Goal: Information Seeking & Learning: Find contact information

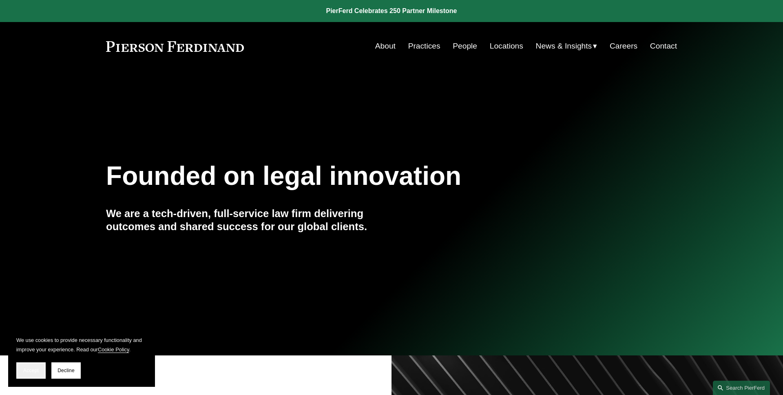
click at [29, 368] on span "Accept" at bounding box center [30, 370] width 15 height 6
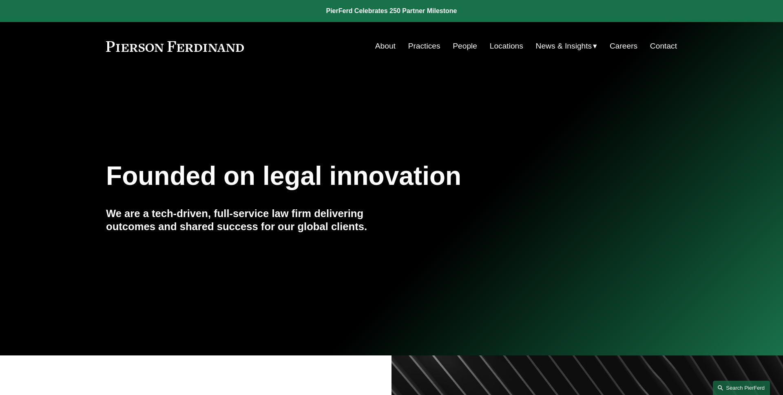
click at [741, 386] on link "Search this site" at bounding box center [740, 387] width 57 height 14
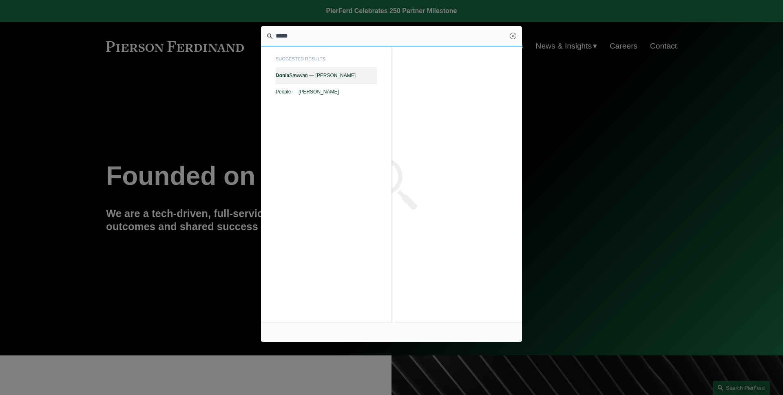
click at [353, 74] on span "[PERSON_NAME] — [PERSON_NAME]" at bounding box center [326, 76] width 101 height 6
type input "*****"
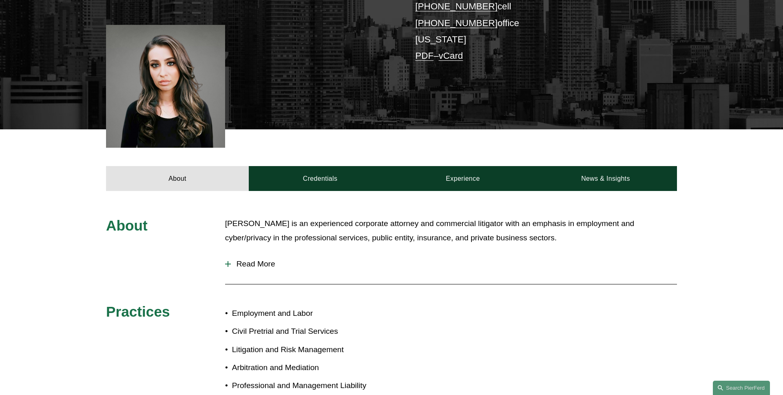
scroll to position [218, 0]
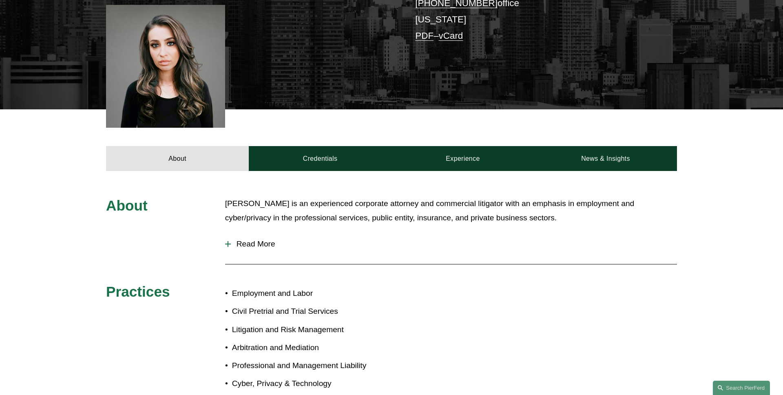
click at [278, 241] on span "Read More" at bounding box center [454, 243] width 446 height 9
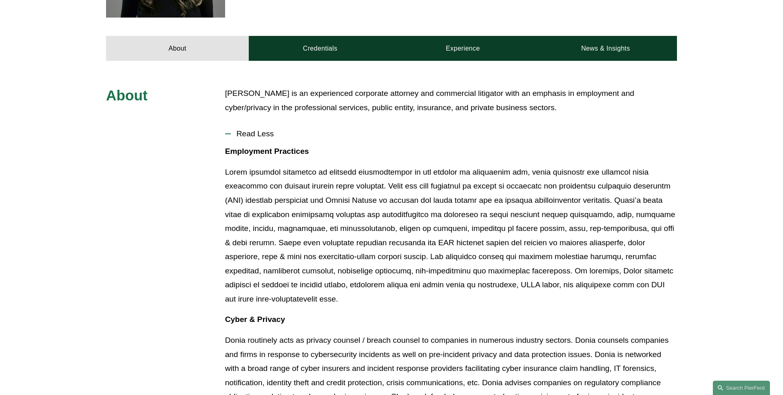
scroll to position [326, 0]
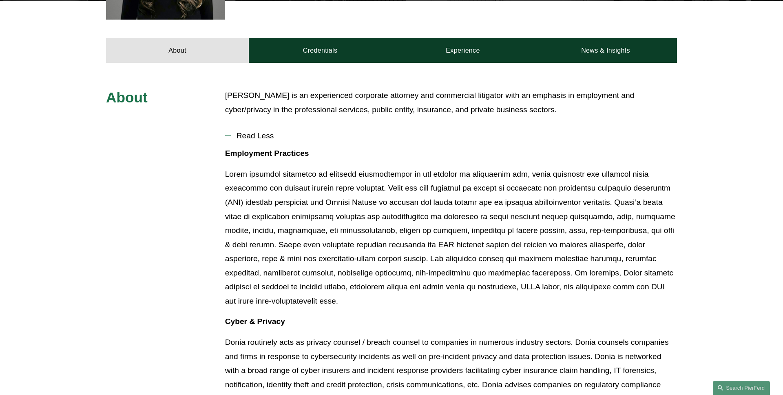
click at [264, 140] on span "Read Less" at bounding box center [454, 135] width 446 height 9
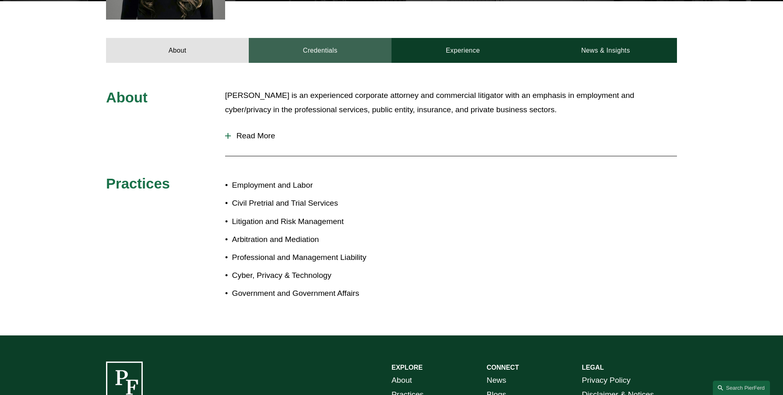
click at [320, 46] on link "Credentials" at bounding box center [320, 50] width 143 height 24
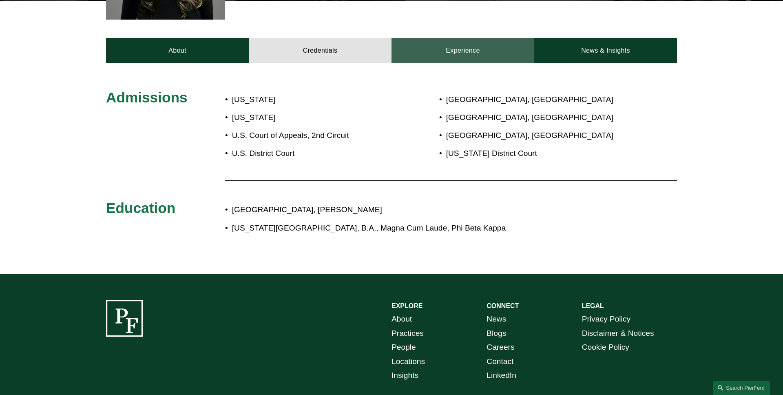
click at [411, 55] on link "Experience" at bounding box center [462, 50] width 143 height 24
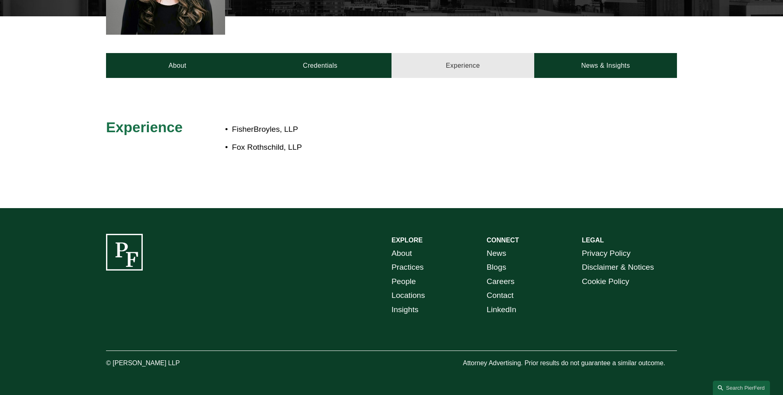
scroll to position [311, 0]
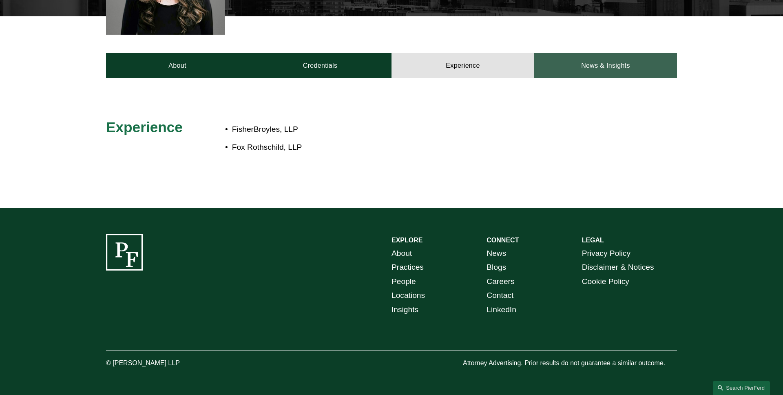
click at [622, 66] on link "News & Insights" at bounding box center [605, 65] width 143 height 24
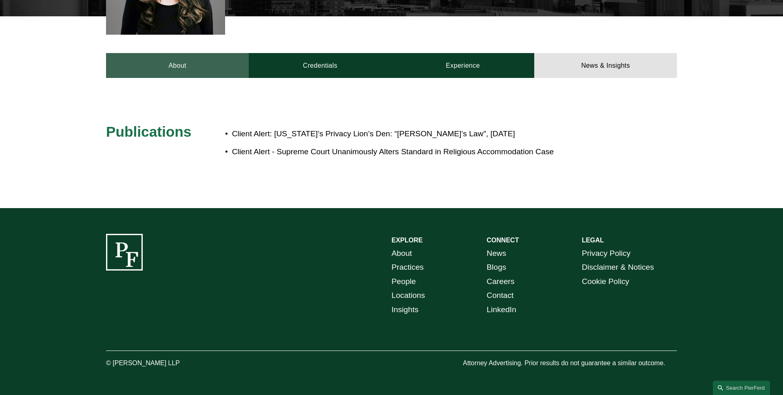
click at [239, 72] on link "About" at bounding box center [177, 65] width 143 height 24
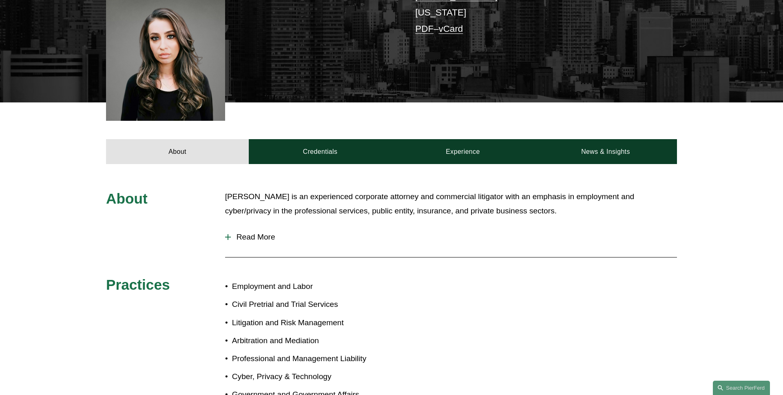
scroll to position [238, 0]
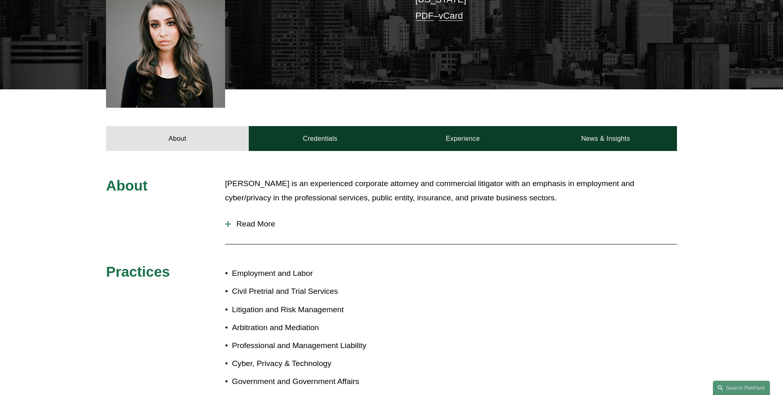
click at [262, 227] on span "Read More" at bounding box center [454, 223] width 446 height 9
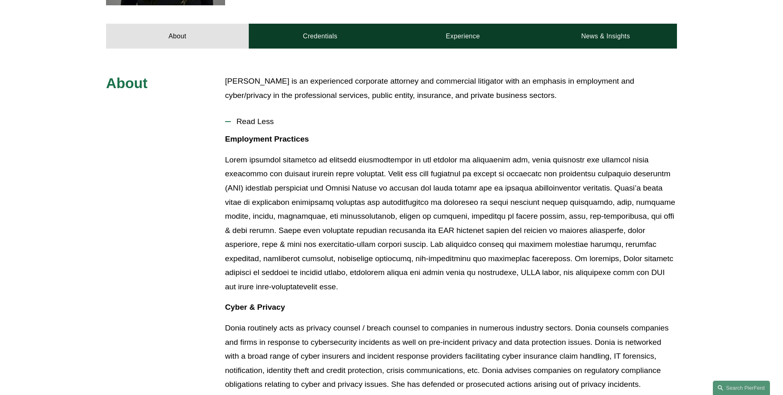
scroll to position [298, 0]
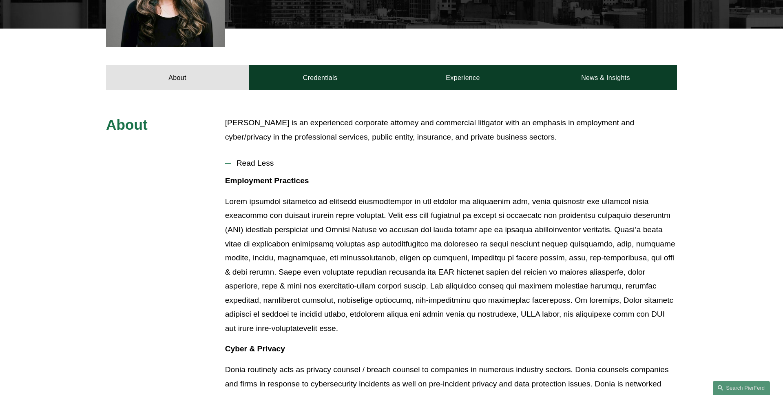
click at [262, 167] on span "Read Less" at bounding box center [454, 163] width 446 height 9
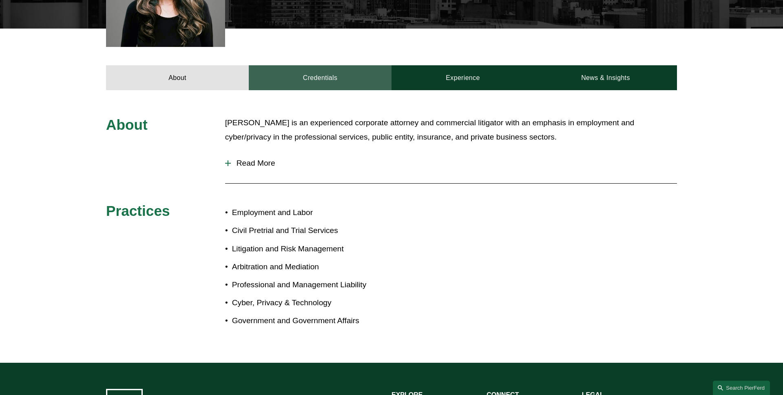
click at [332, 86] on link "Credentials" at bounding box center [320, 77] width 143 height 24
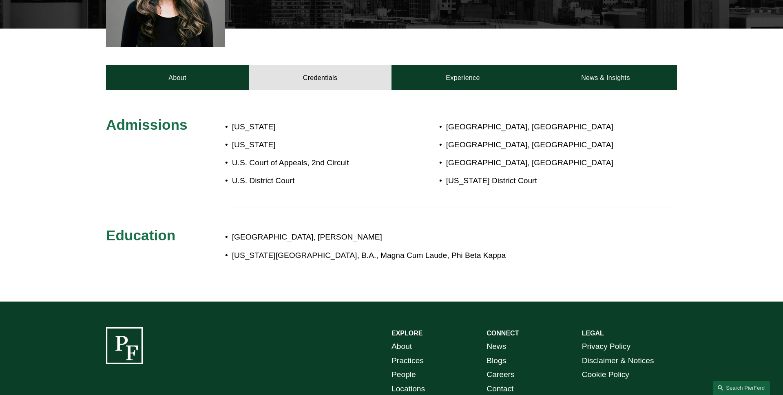
click at [195, 141] on div "Admissions New York New Jersey U.S. Court of Appeals, 2nd Circuit U.S. District…" at bounding box center [391, 195] width 783 height 159
click at [189, 79] on link "About" at bounding box center [177, 77] width 143 height 24
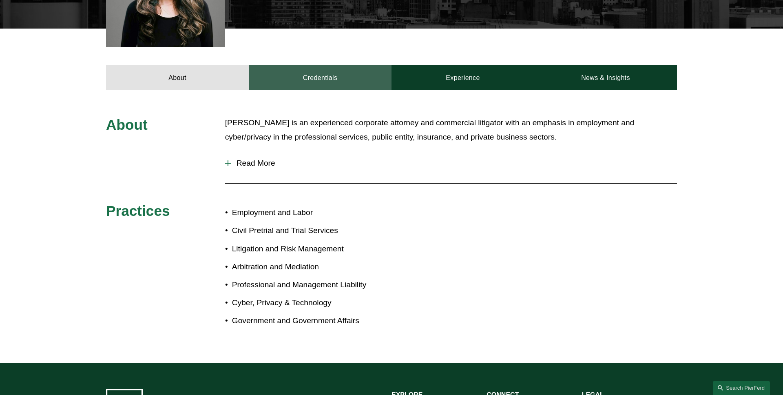
click at [317, 80] on link "Credentials" at bounding box center [320, 77] width 143 height 24
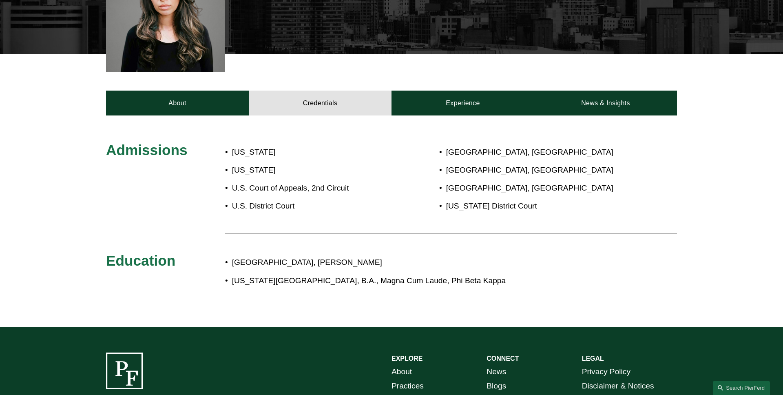
scroll to position [256, 0]
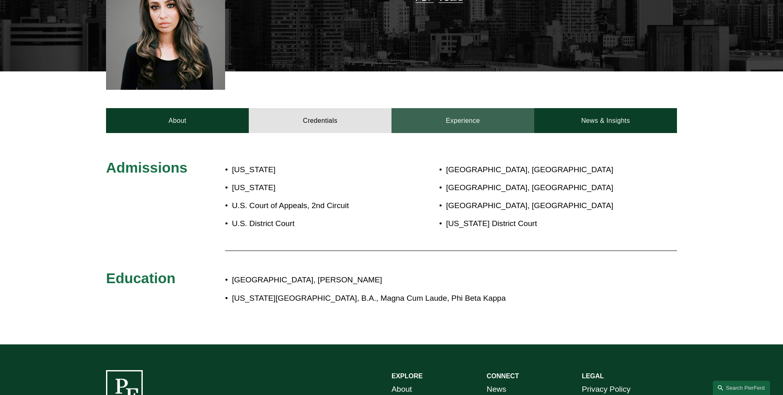
click at [481, 129] on link "Experience" at bounding box center [462, 120] width 143 height 24
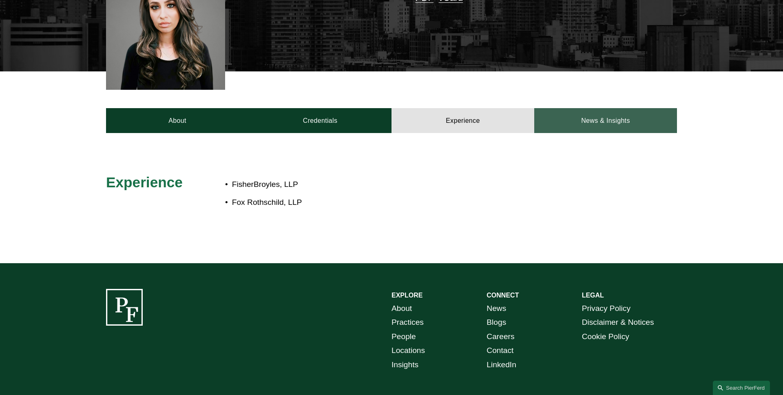
click at [589, 126] on link "News & Insights" at bounding box center [605, 120] width 143 height 24
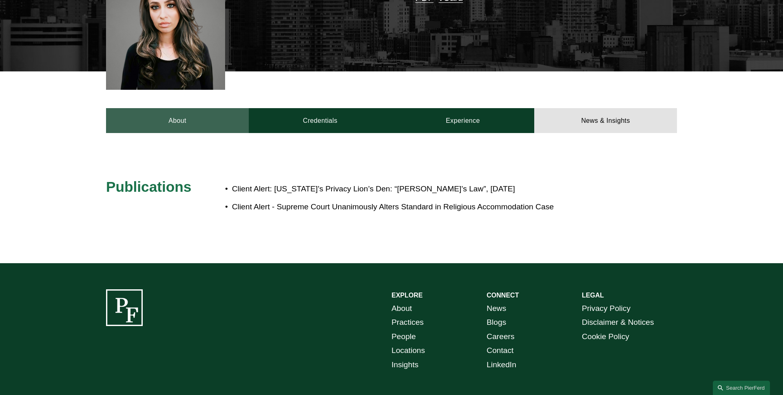
click at [195, 116] on link "About" at bounding box center [177, 120] width 143 height 24
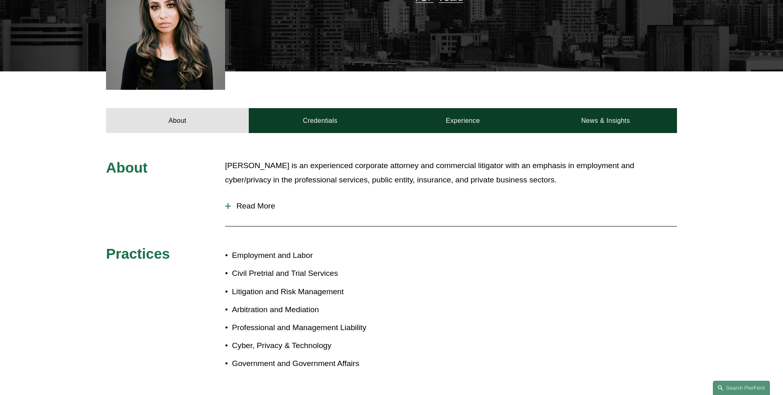
scroll to position [0, 0]
